Goal: Navigation & Orientation: Find specific page/section

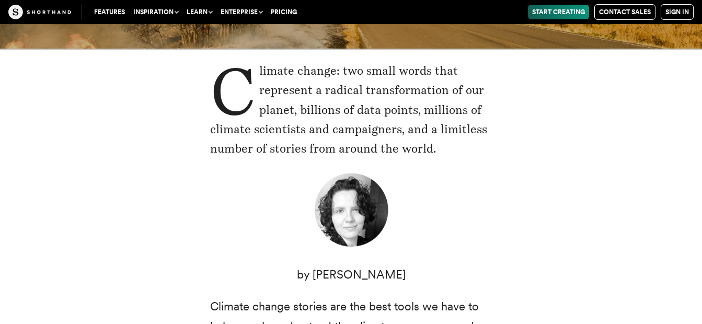
scroll to position [195, 0]
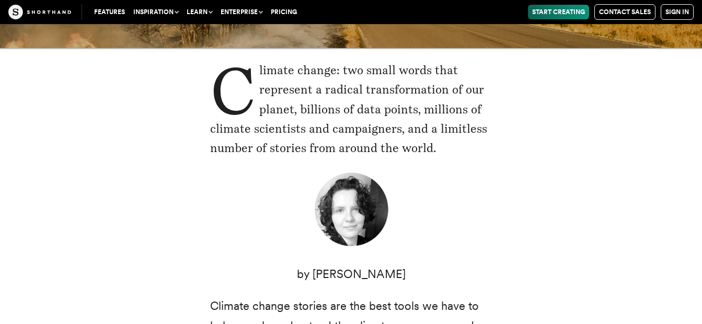
click at [370, 89] on p "Climate change: two small words that represent a radical transformation of our …" at bounding box center [351, 110] width 282 height 98
click at [365, 92] on p "Climate change: two small words that represent a radical transformation of our …" at bounding box center [351, 110] width 282 height 98
click at [673, 12] on link "Sign in" at bounding box center [677, 12] width 33 height 16
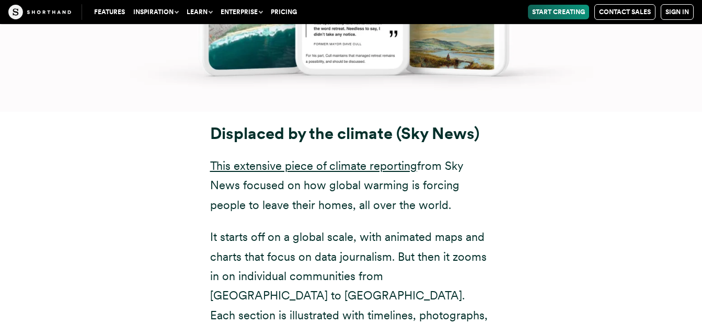
scroll to position [5861, 0]
